Goal: Task Accomplishment & Management: Manage account settings

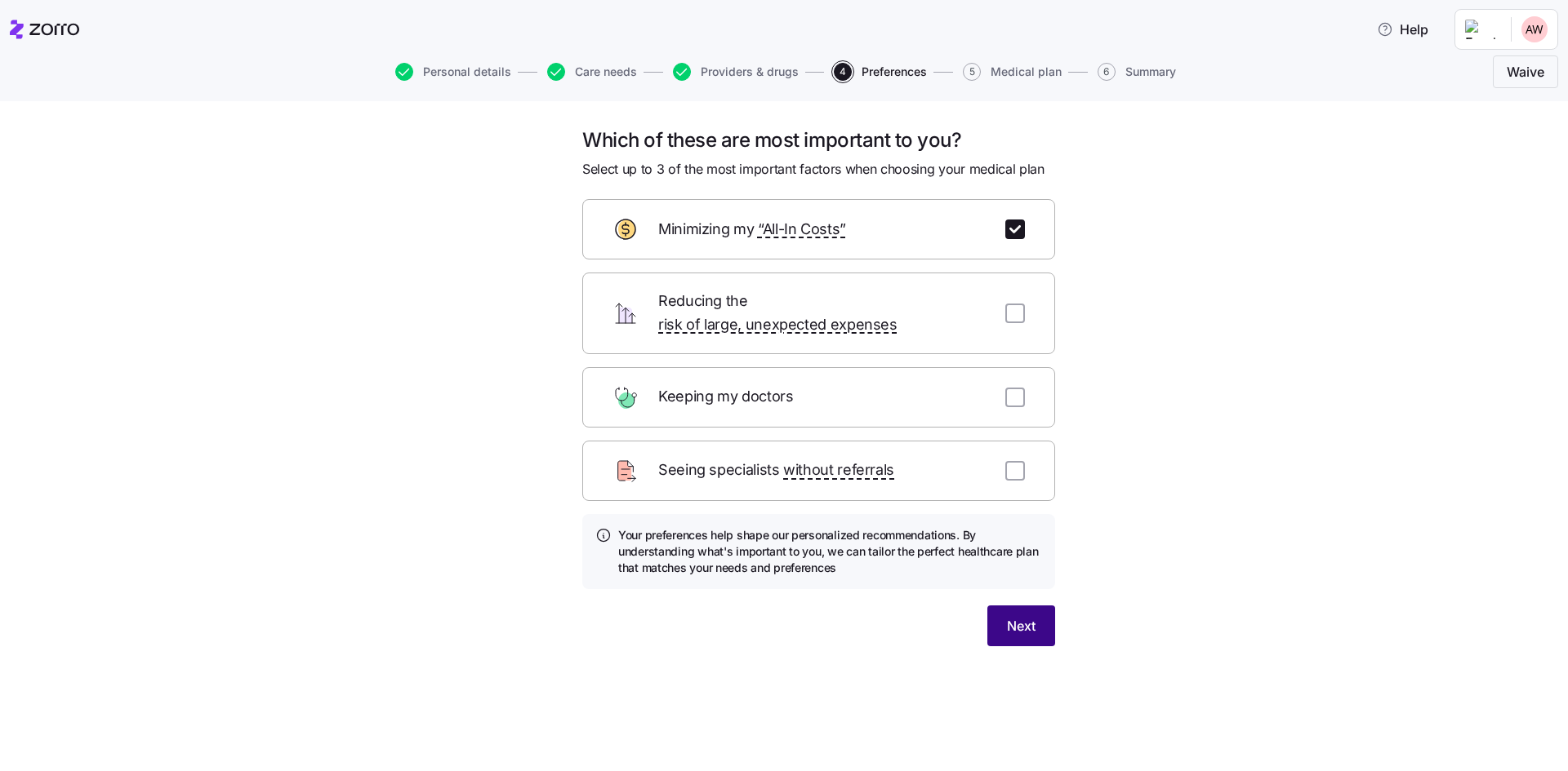
click at [1038, 611] on button "Next" at bounding box center [1020, 626] width 68 height 41
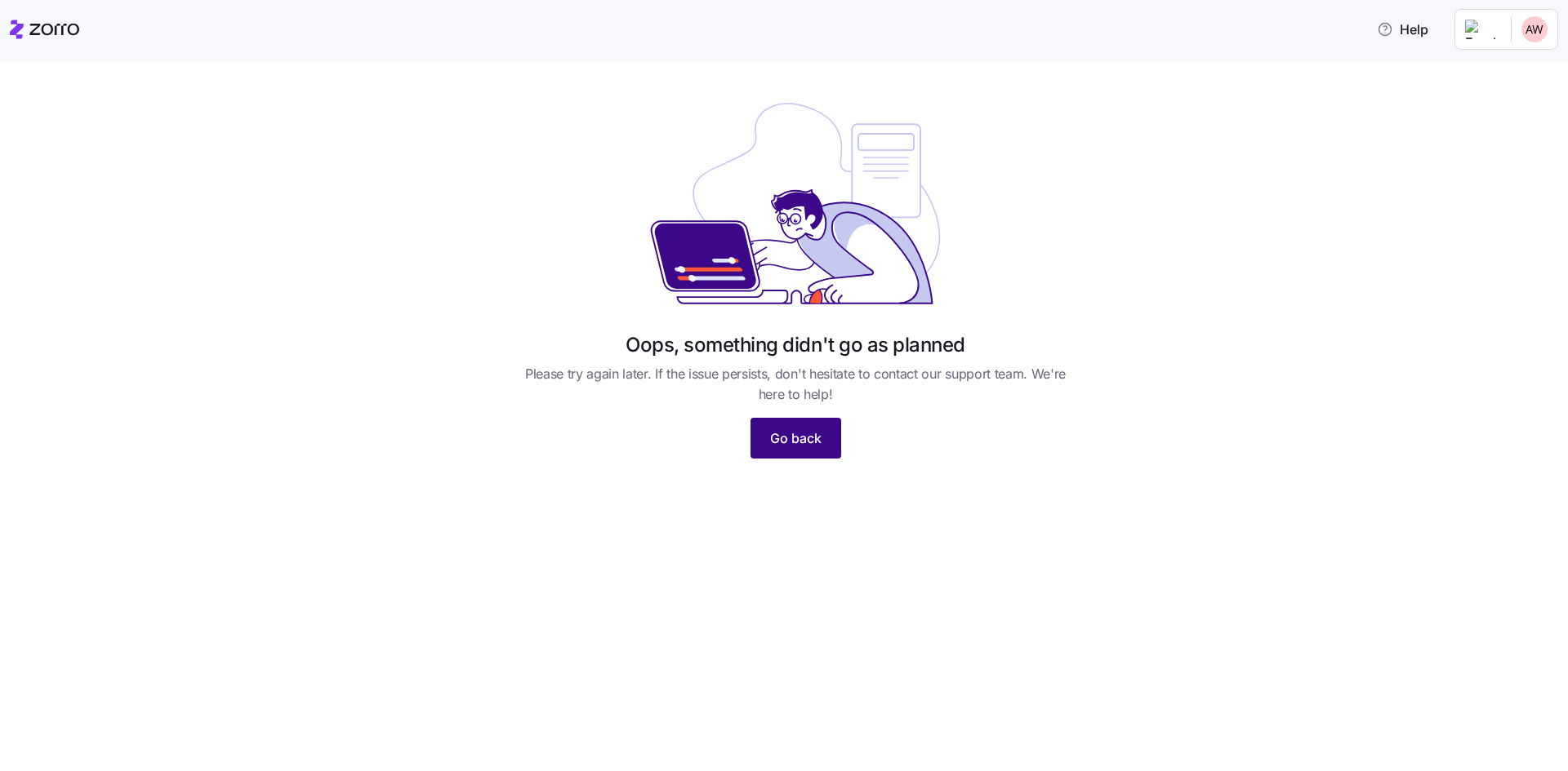
click at [790, 440] on span "Go back" at bounding box center [796, 438] width 51 height 20
